Goal: Find contact information: Obtain details needed to contact an individual or organization

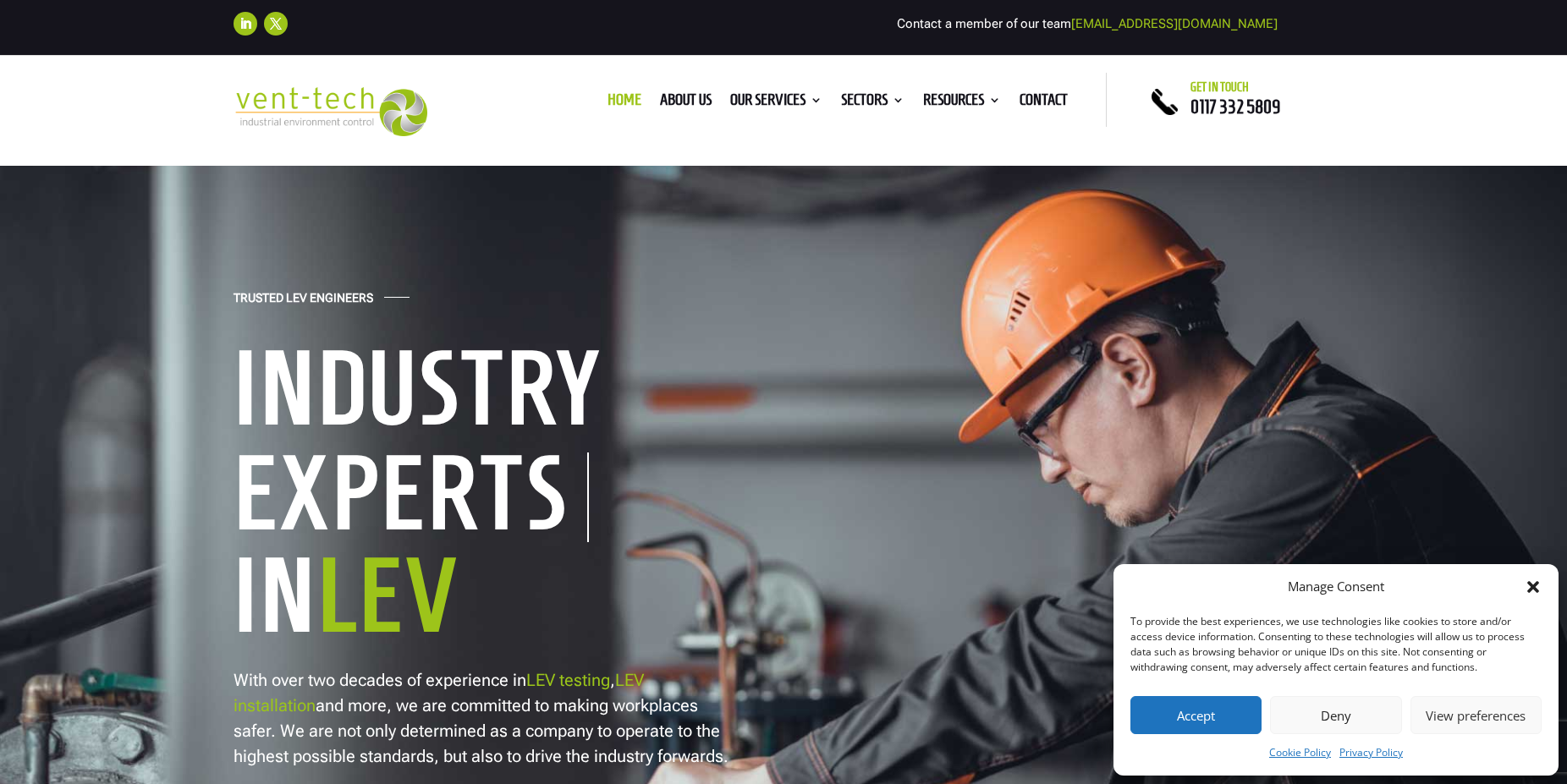
click at [1210, 719] on button "Accept" at bounding box center [1196, 715] width 131 height 38
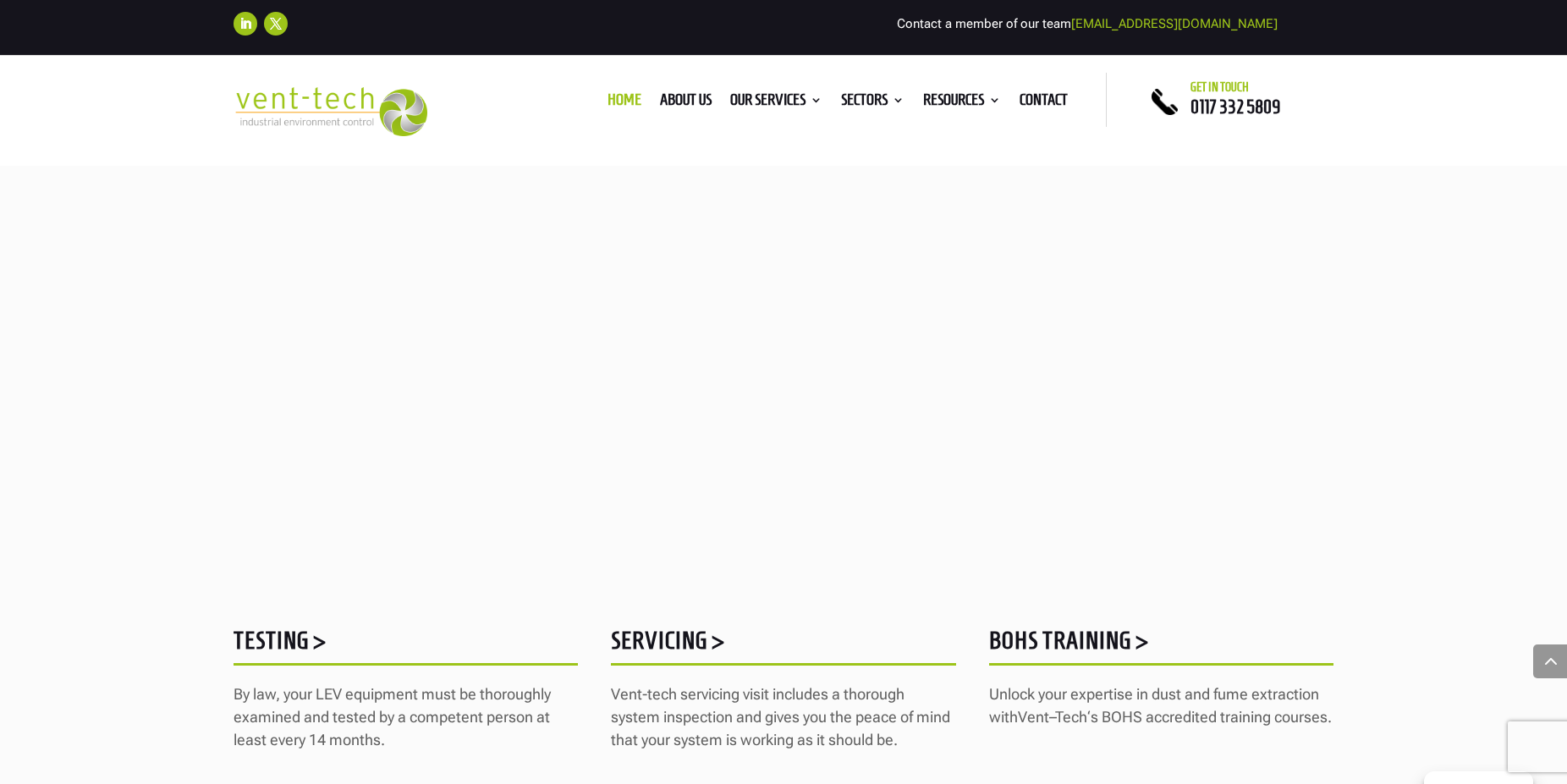
scroll to position [2156, 0]
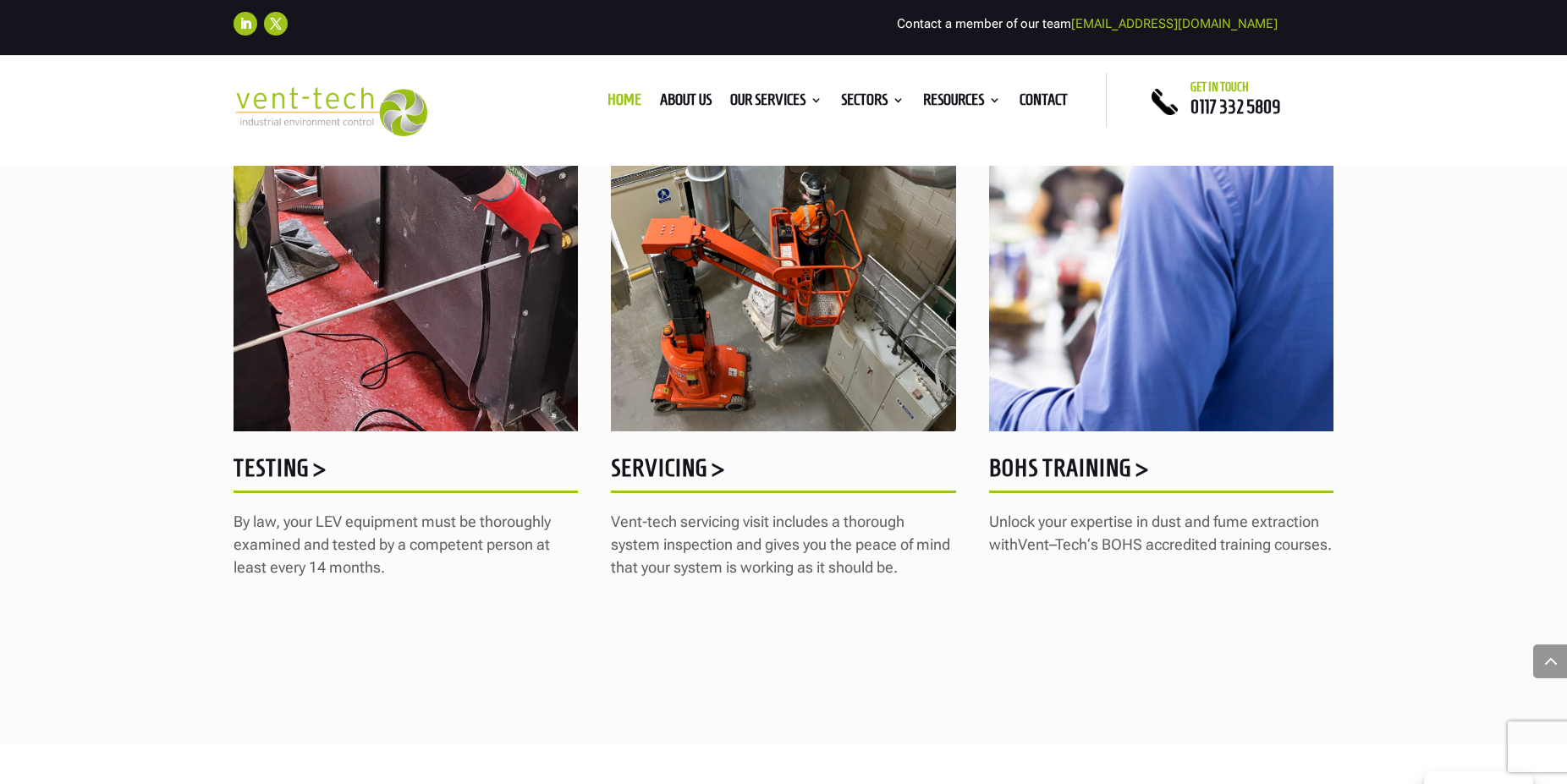
click at [713, 488] on h5 "Servicing >" at bounding box center [783, 471] width 345 height 33
click at [295, 488] on h5 "Testing >" at bounding box center [405, 471] width 345 height 33
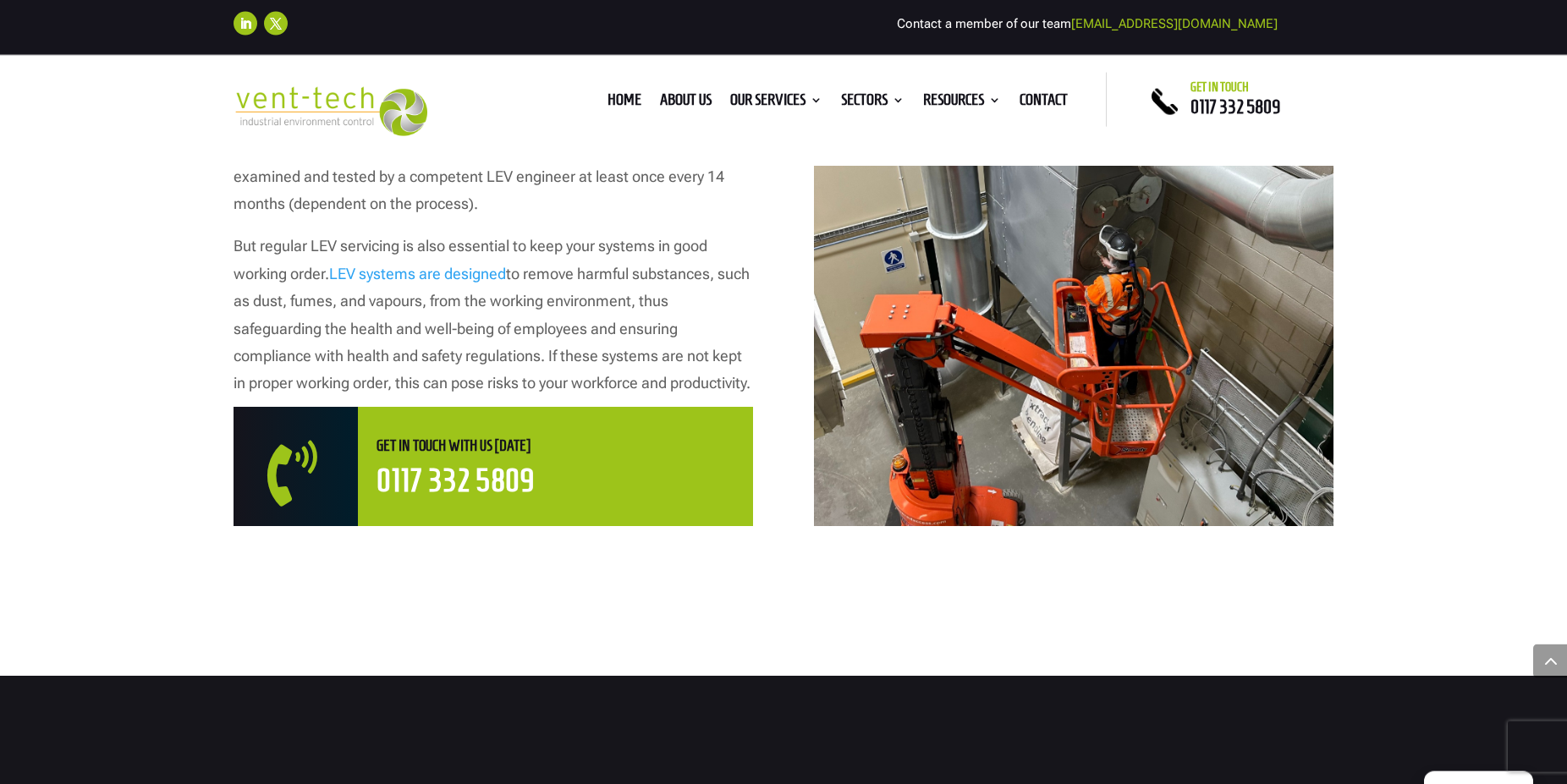
scroll to position [949, 0]
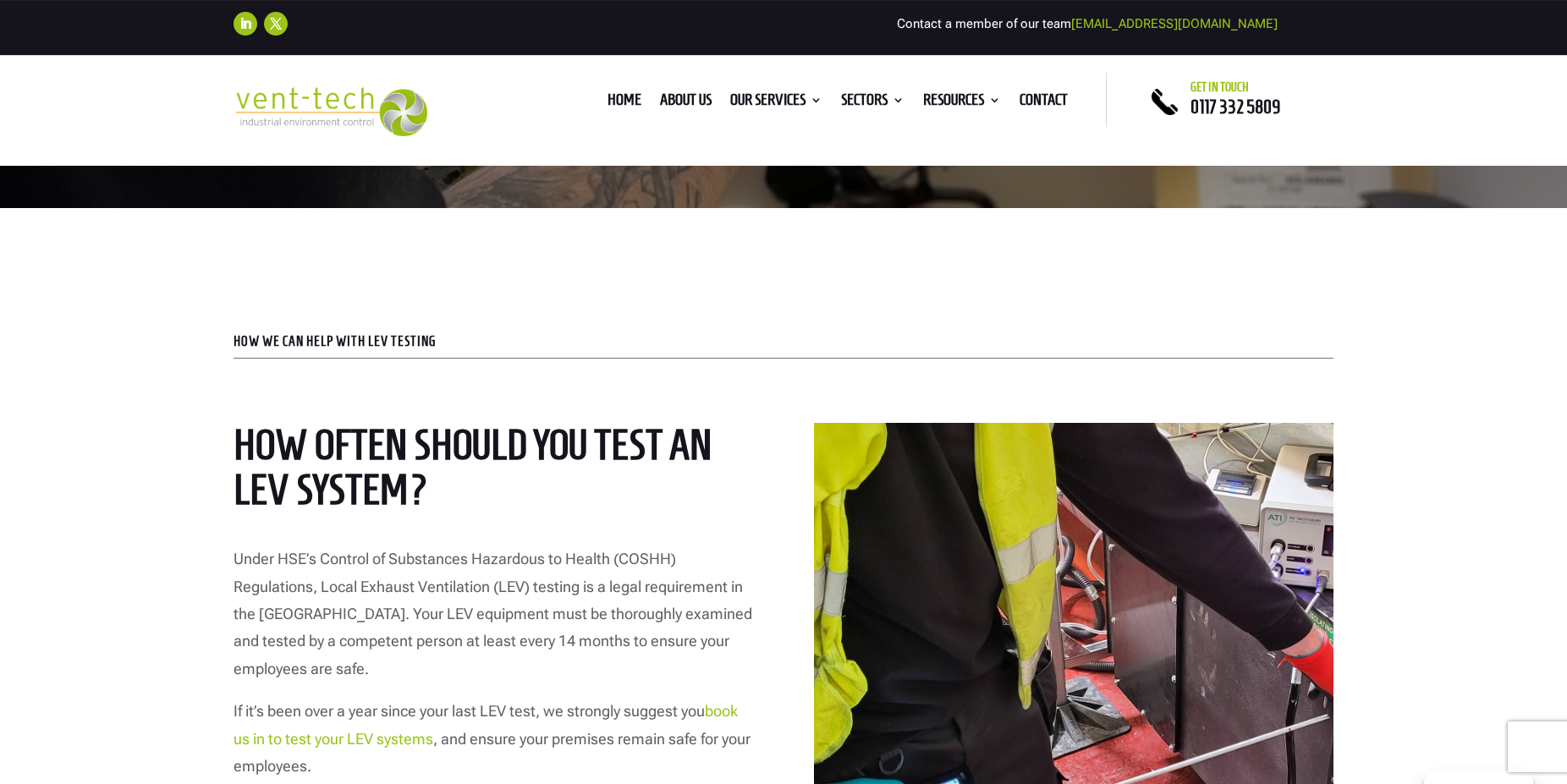
scroll to position [517, 0]
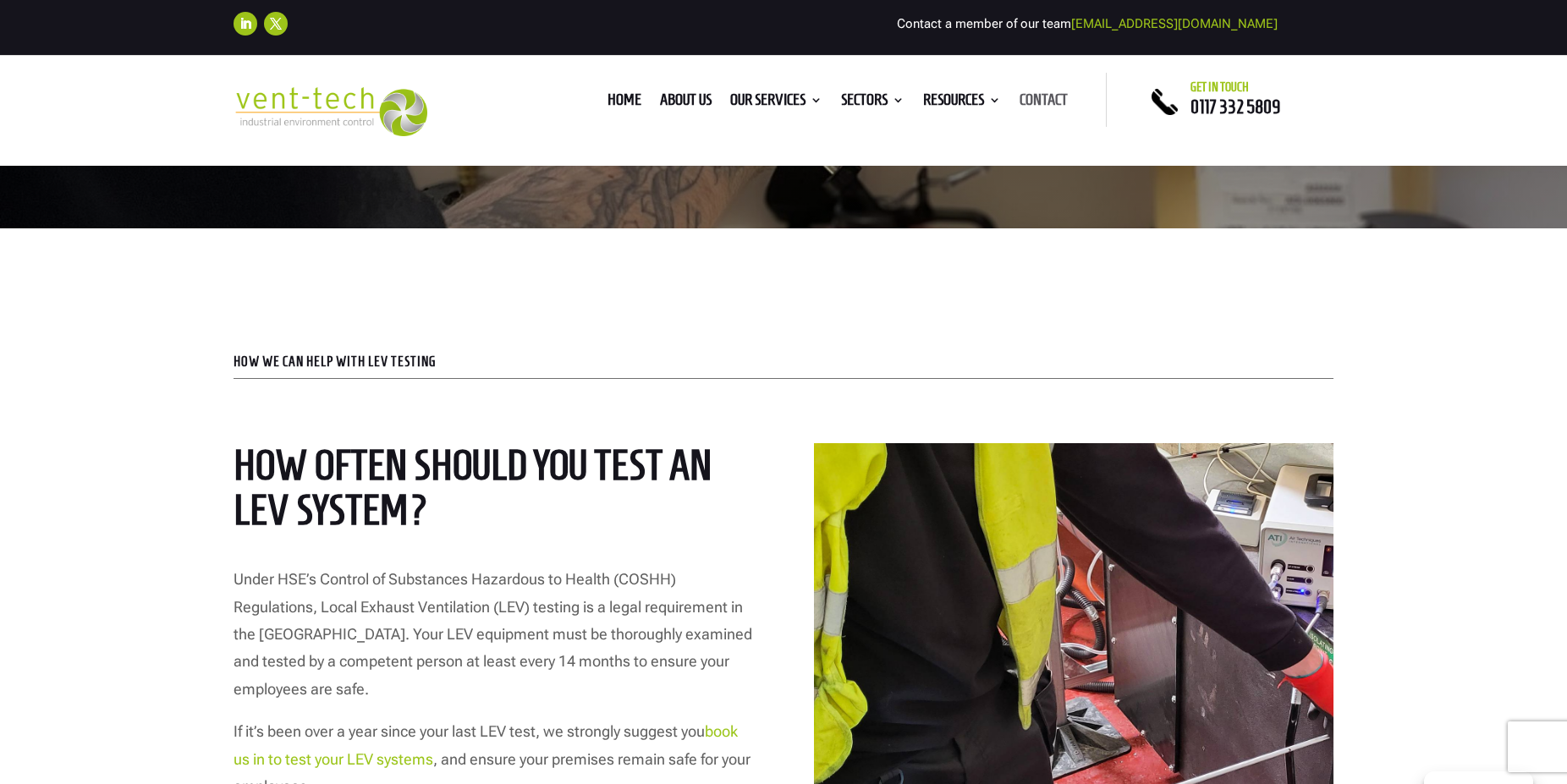
click at [1038, 100] on link "Contact" at bounding box center [1044, 103] width 49 height 19
